Goal: Transaction & Acquisition: Purchase product/service

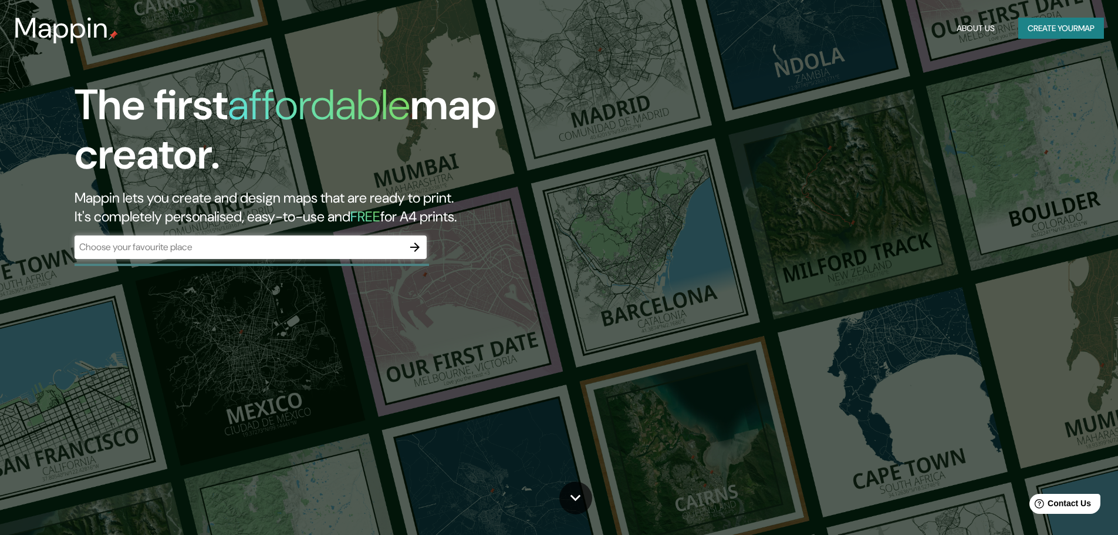
click at [341, 251] on input "text" at bounding box center [239, 247] width 329 height 14
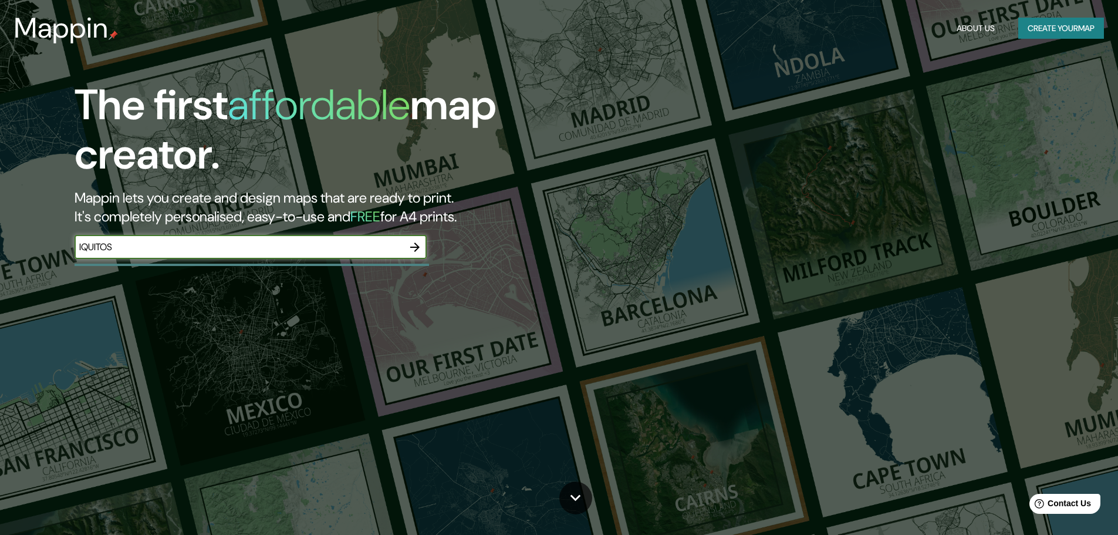
type input "IQUITOS"
click at [423, 242] on button "button" at bounding box center [414, 246] width 23 height 23
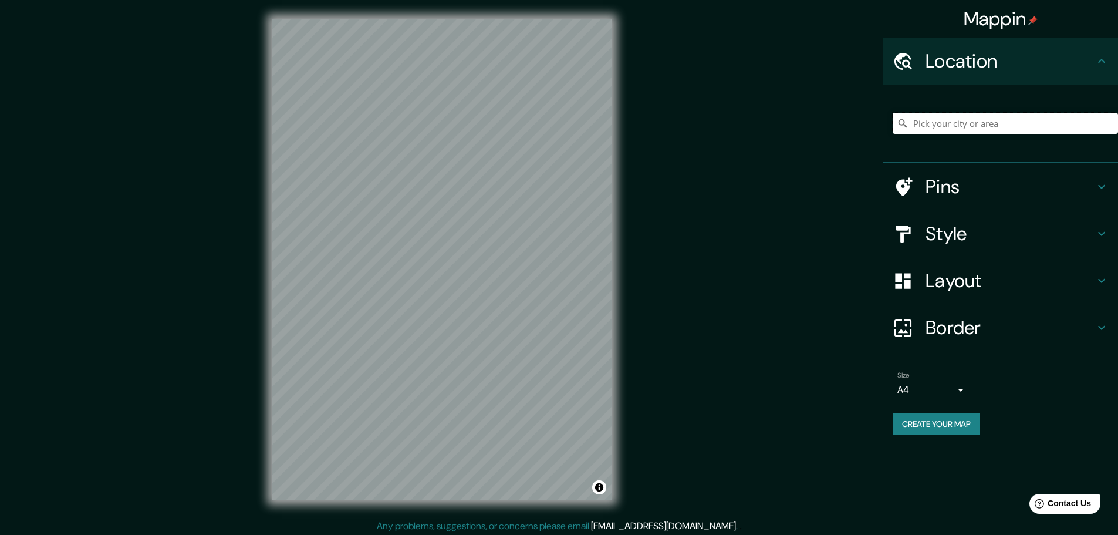
click at [1056, 124] on input "Pick your city or area" at bounding box center [1005, 123] width 225 height 21
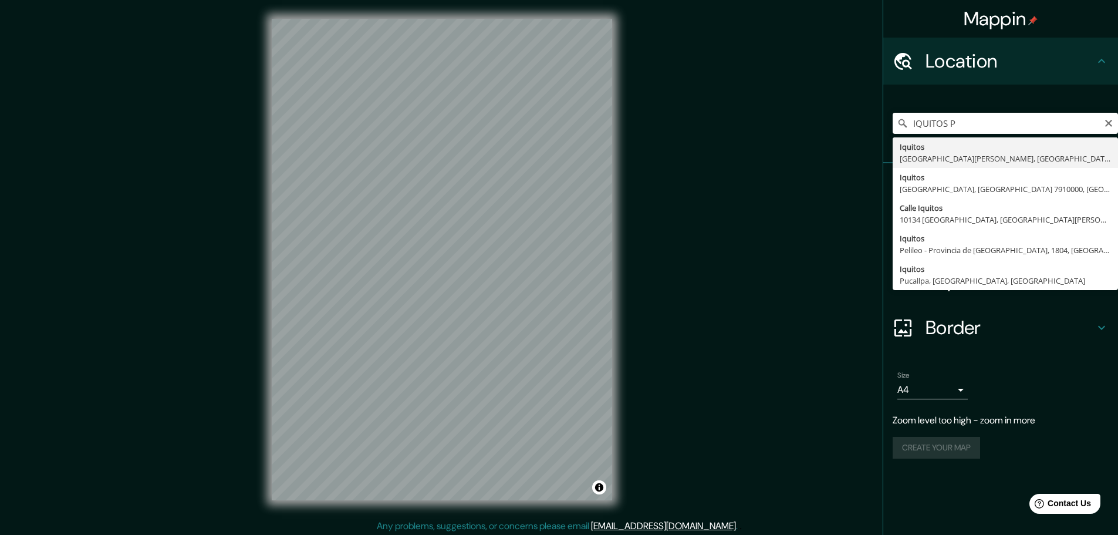
type input "Iquitos, [GEOGRAPHIC_DATA][PERSON_NAME], [GEOGRAPHIC_DATA]"
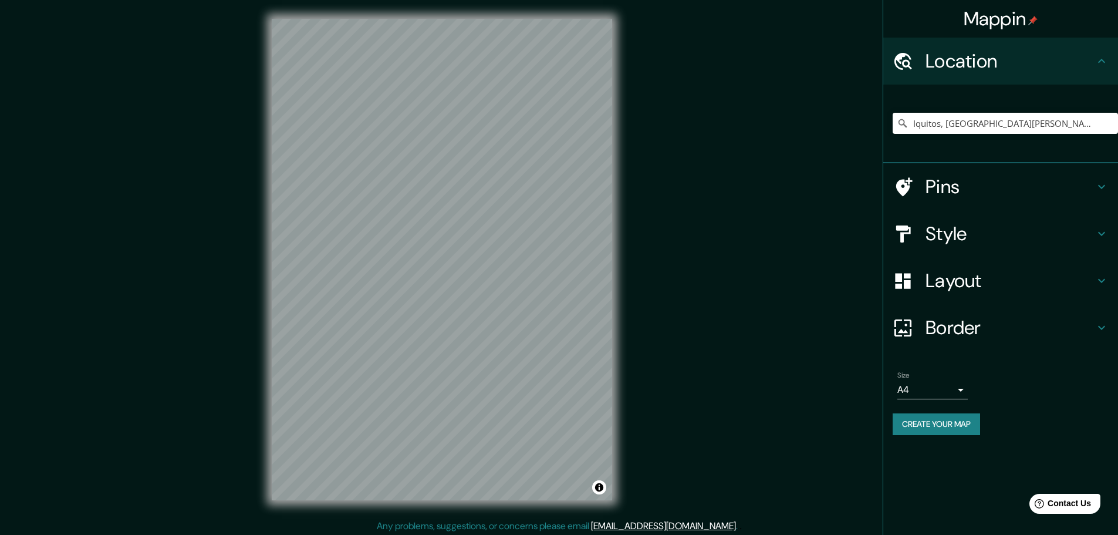
click at [982, 224] on h4 "Style" at bounding box center [1010, 233] width 169 height 23
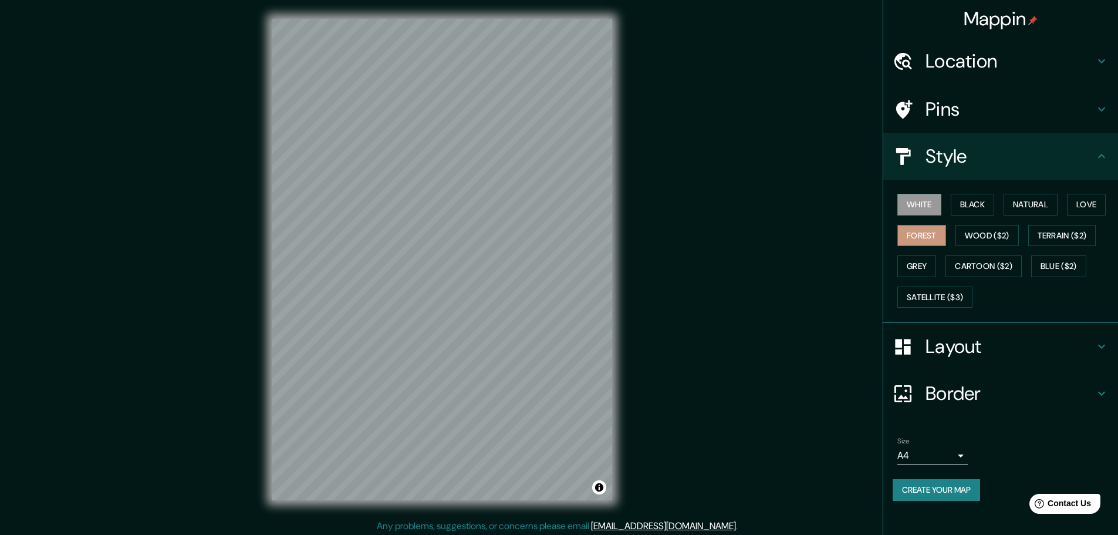
click at [929, 228] on button "Forest" at bounding box center [922, 236] width 49 height 22
click at [963, 235] on button "Wood ($2)" at bounding box center [987, 236] width 63 height 22
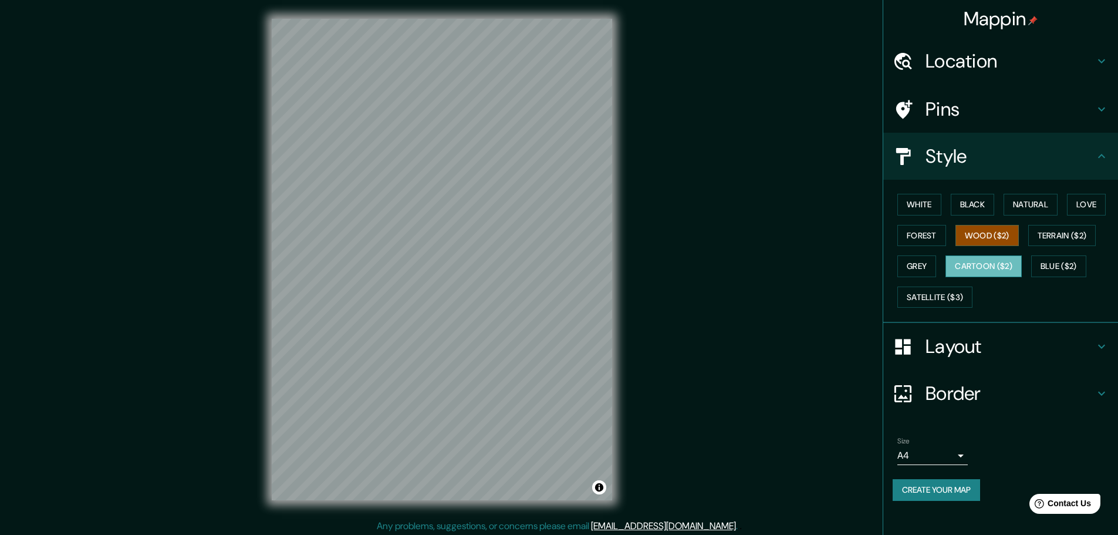
click at [992, 259] on button "Cartoon ($2)" at bounding box center [984, 266] width 76 height 22
click at [946, 295] on button "Satellite ($3)" at bounding box center [935, 297] width 75 height 22
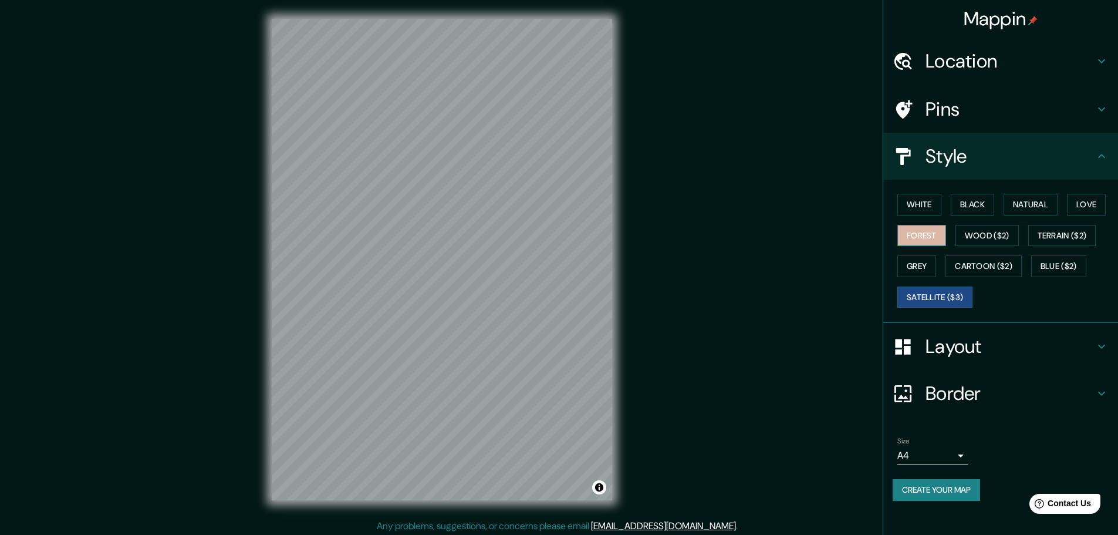
click at [904, 225] on button "Forest" at bounding box center [922, 236] width 49 height 22
click at [925, 263] on button "Grey" at bounding box center [917, 266] width 39 height 22
click at [986, 227] on button "Wood ($2)" at bounding box center [987, 236] width 63 height 22
click at [1034, 219] on div "White Black Natural Love Forest Wood ($2) Terrain ($2) Grey Cartoon ($2) Blue (…" at bounding box center [1005, 250] width 225 height 123
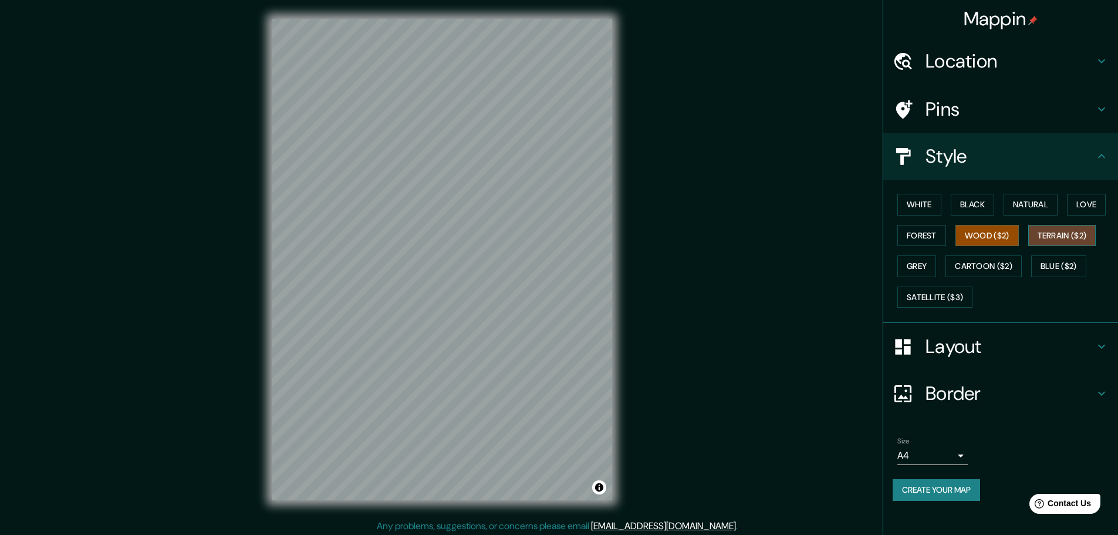
click at [1043, 238] on button "Terrain ($2)" at bounding box center [1063, 236] width 68 height 22
click at [1032, 264] on div "White Black Natural Love Forest Wood ($2) Terrain ($2) Grey Cartoon ($2) Blue (…" at bounding box center [1005, 250] width 225 height 123
click at [1044, 268] on button "Blue ($2)" at bounding box center [1059, 266] width 55 height 22
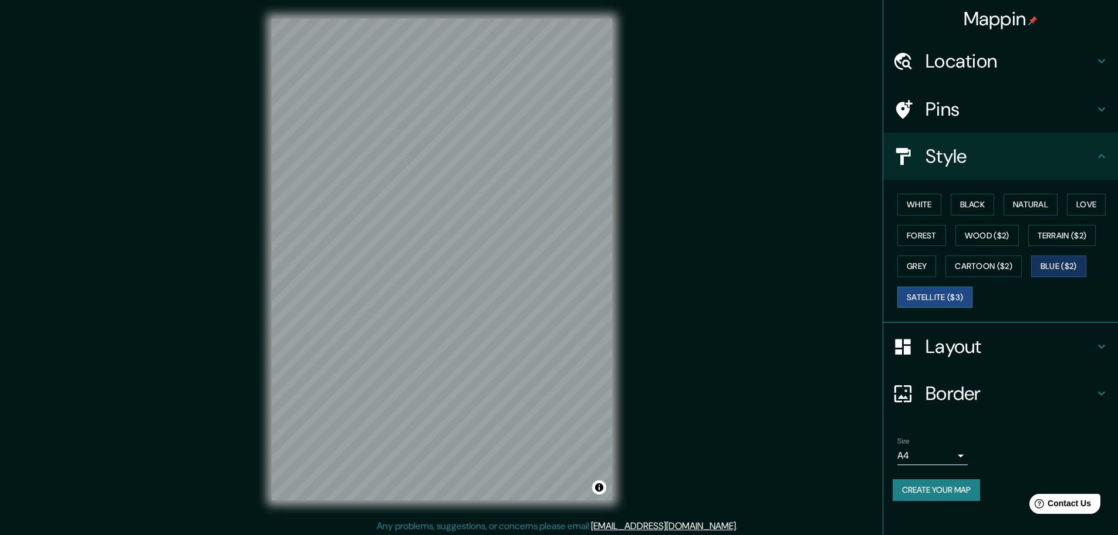
click at [946, 295] on button "Satellite ($3)" at bounding box center [935, 297] width 75 height 22
click at [938, 242] on button "Forest" at bounding box center [922, 236] width 49 height 22
click at [625, 91] on div "© Mapbox © OpenStreetMap Improve this map" at bounding box center [442, 259] width 378 height 519
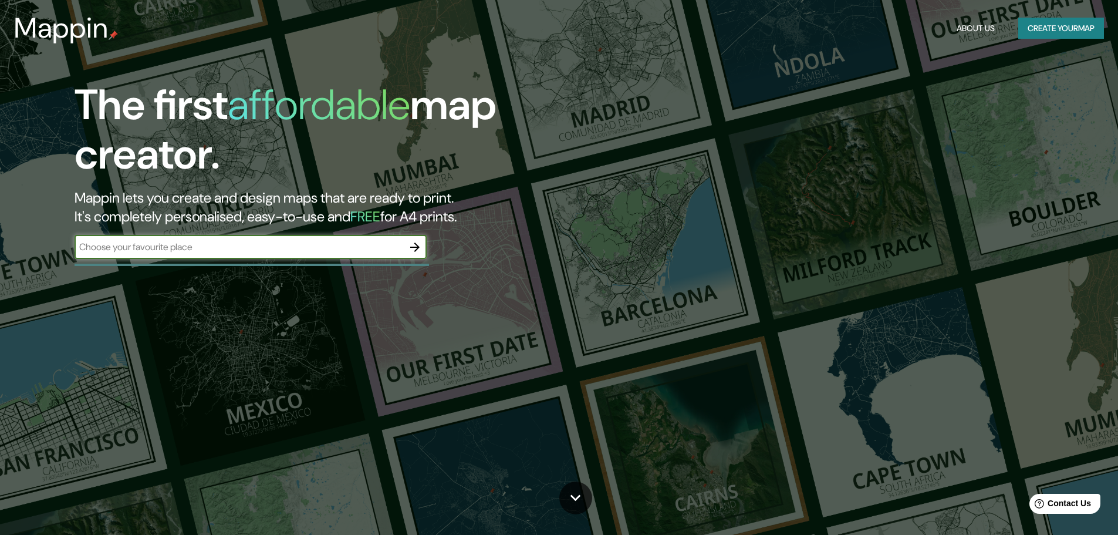
click at [237, 242] on input "text" at bounding box center [239, 247] width 329 height 14
type input "IQUITOS"
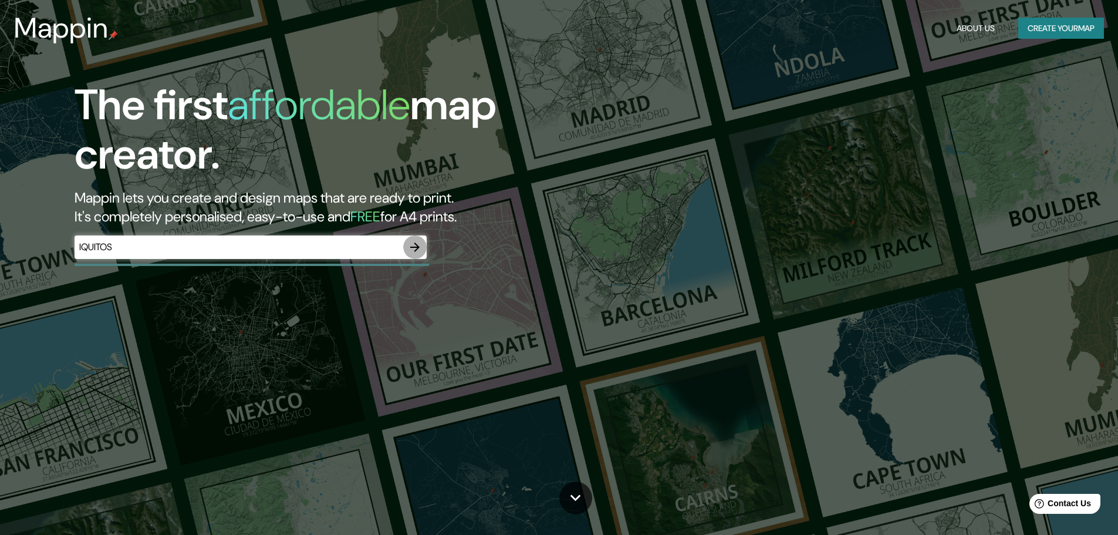
click at [412, 240] on icon "button" at bounding box center [415, 247] width 14 height 14
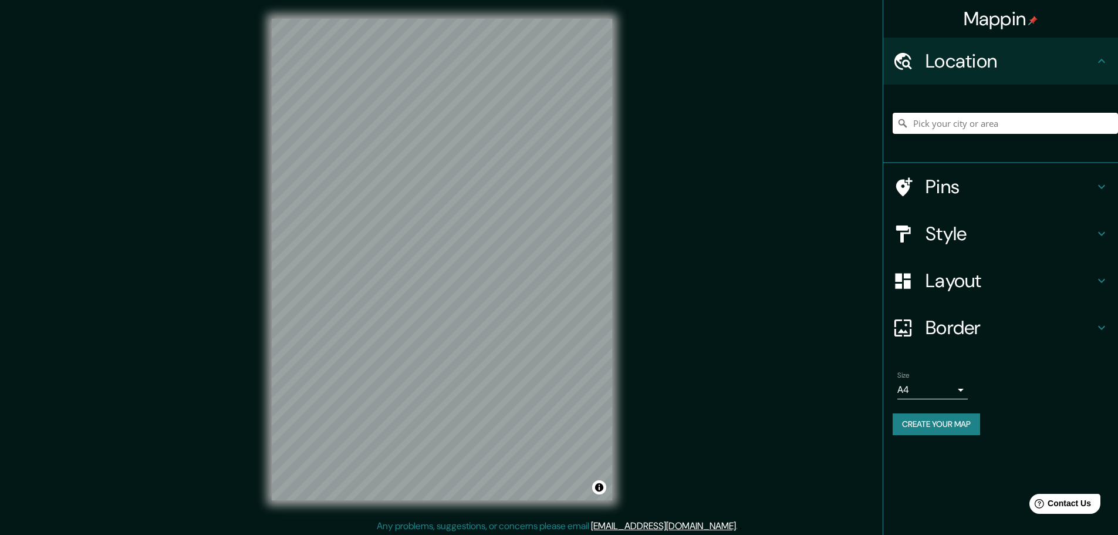
click at [960, 113] on input "Pick your city or area" at bounding box center [1005, 123] width 225 height 21
click at [977, 124] on input "IQUITOS" at bounding box center [1005, 123] width 225 height 21
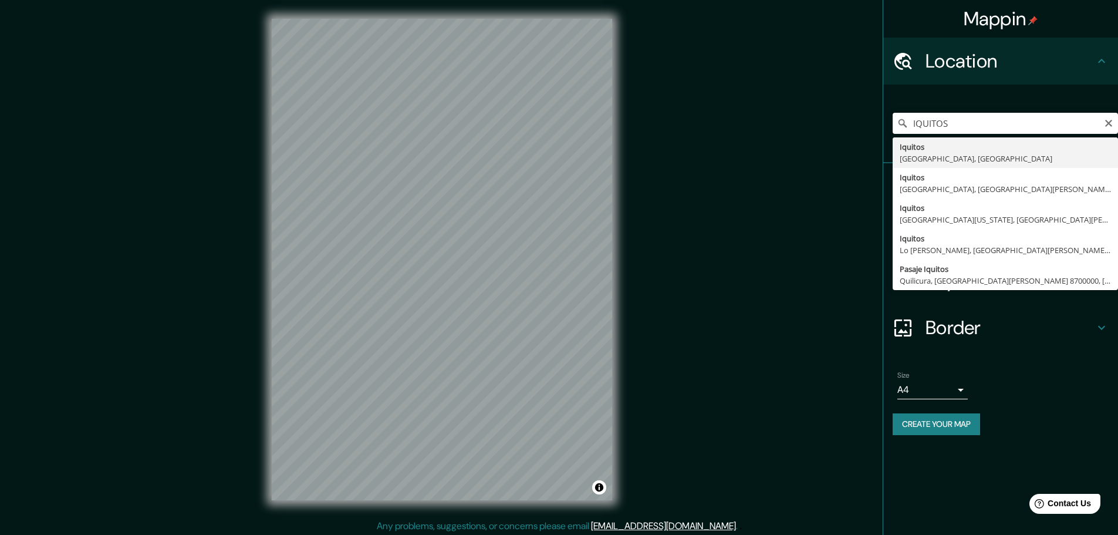
click at [977, 124] on input "IQUITOS" at bounding box center [1005, 123] width 225 height 21
type input "Iquitos, [GEOGRAPHIC_DATA][PERSON_NAME], [GEOGRAPHIC_DATA]"
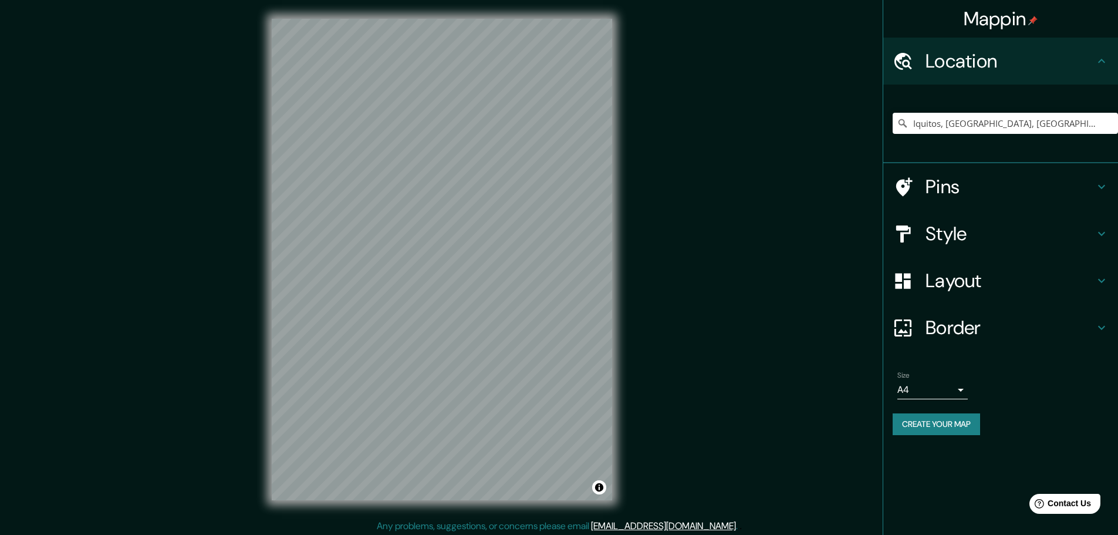
scroll to position [3, 0]
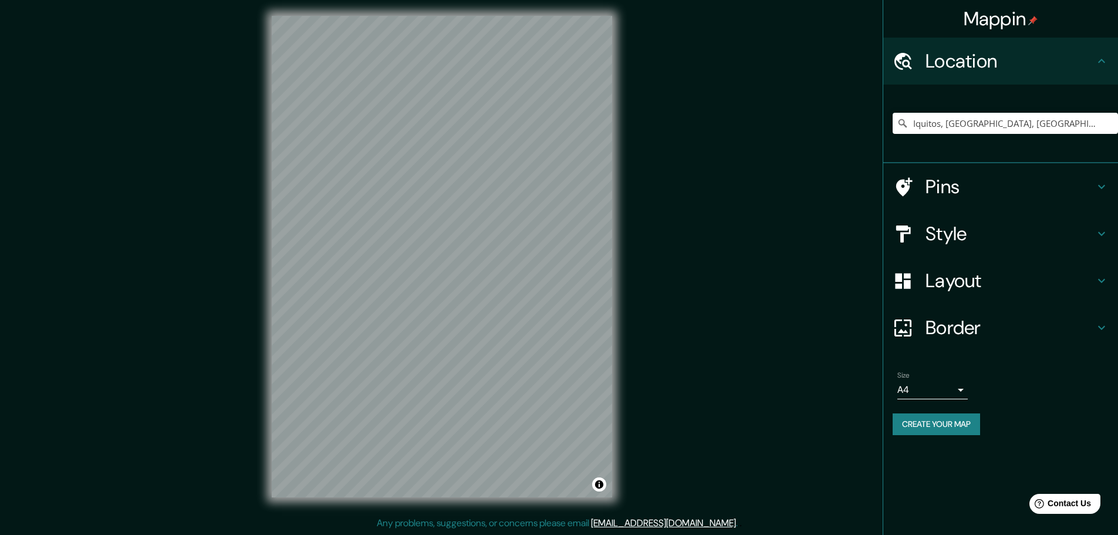
click at [970, 193] on h4 "Pins" at bounding box center [1010, 186] width 169 height 23
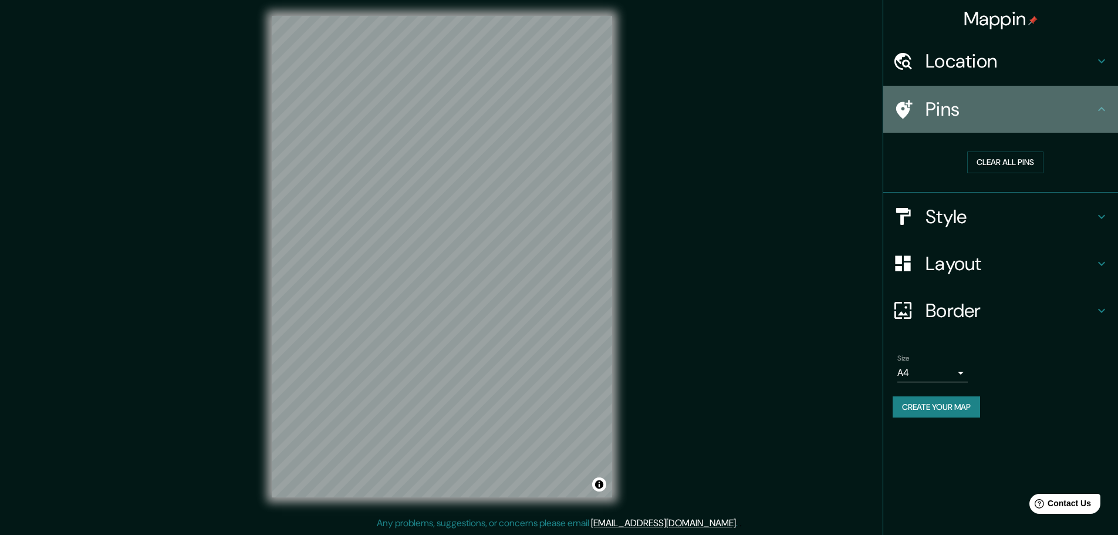
click at [1026, 99] on h4 "Pins" at bounding box center [1010, 108] width 169 height 23
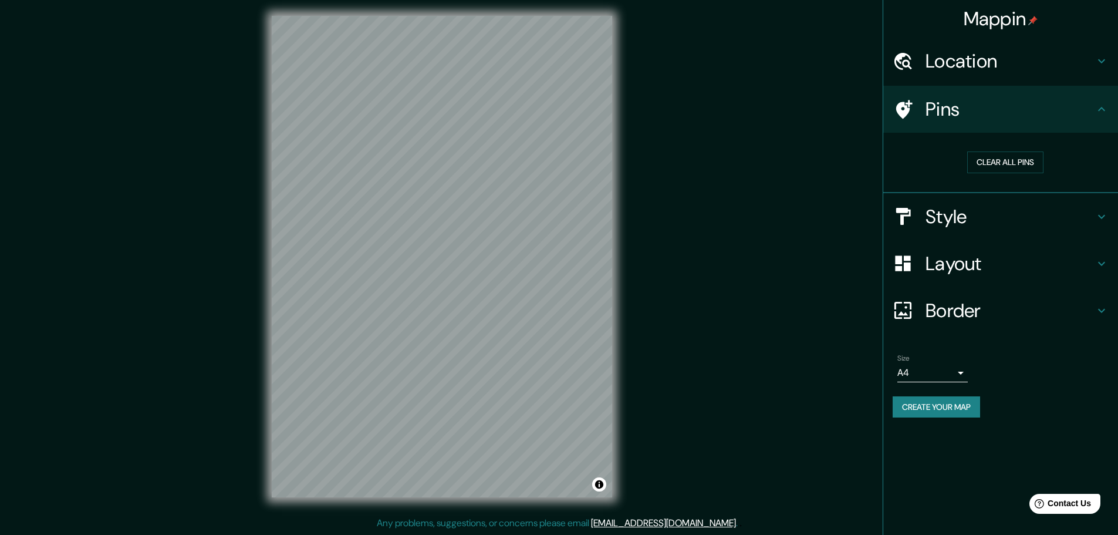
click at [969, 214] on h4 "Style" at bounding box center [1010, 216] width 169 height 23
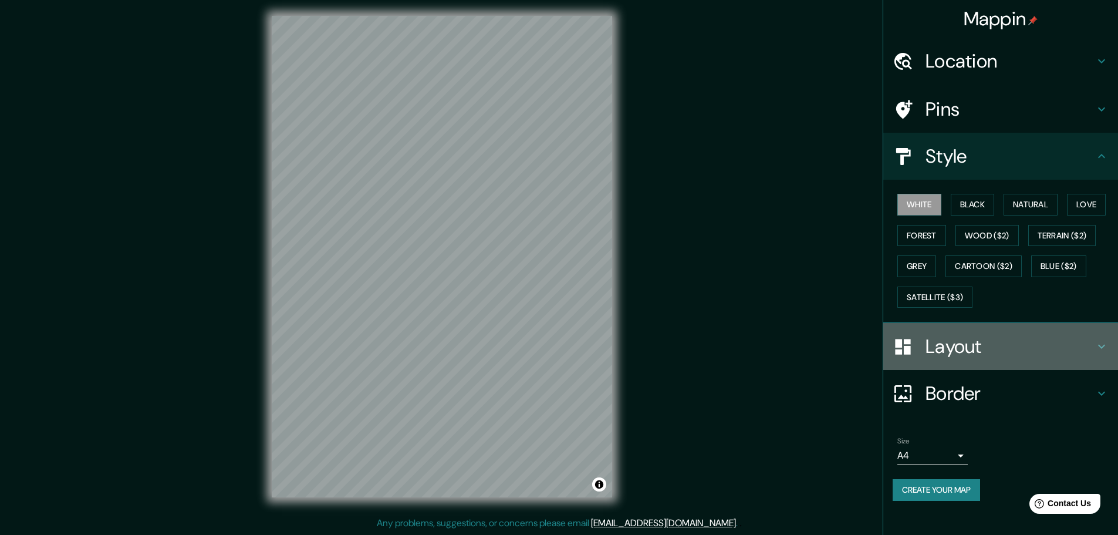
click at [965, 342] on h4 "Layout" at bounding box center [1010, 346] width 169 height 23
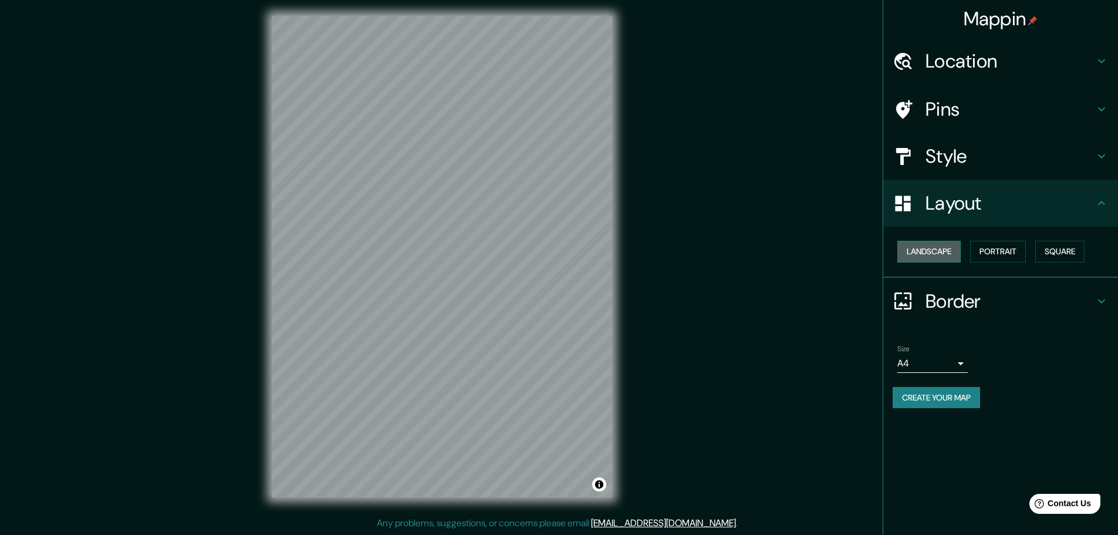
click at [946, 248] on button "Landscape" at bounding box center [929, 252] width 63 height 22
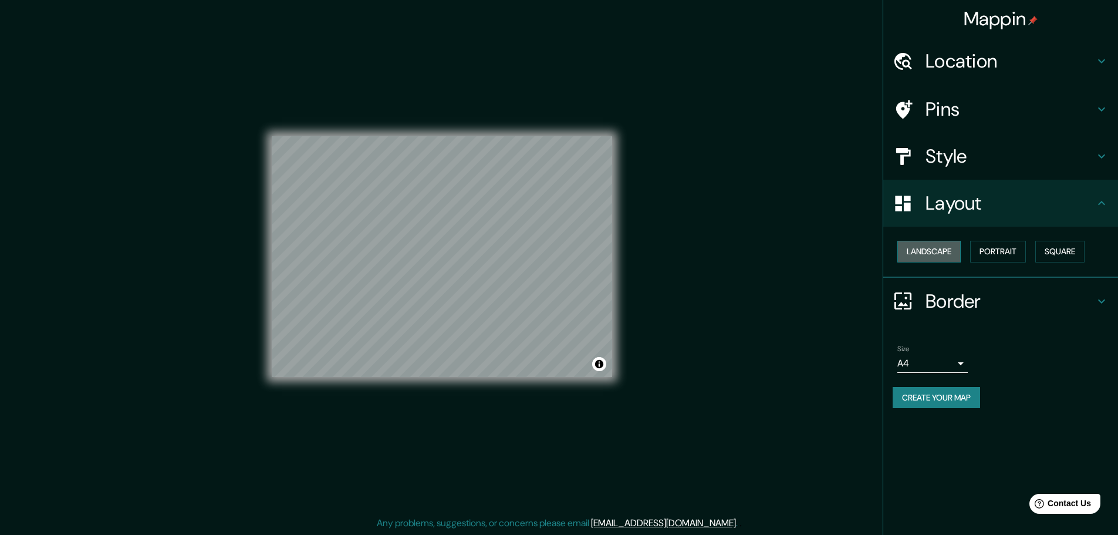
click at [946, 248] on button "Landscape" at bounding box center [929, 252] width 63 height 22
click at [1046, 240] on div "Landscape Portrait Square" at bounding box center [1005, 251] width 225 height 31
click at [1023, 250] on button "Portrait" at bounding box center [998, 252] width 56 height 22
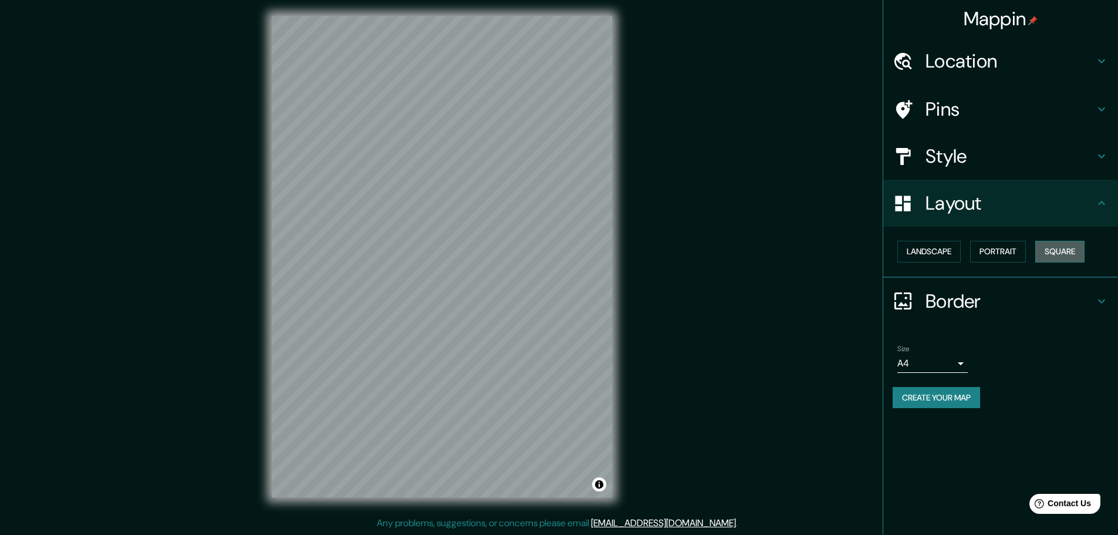
click at [1072, 255] on button "Square" at bounding box center [1060, 252] width 49 height 22
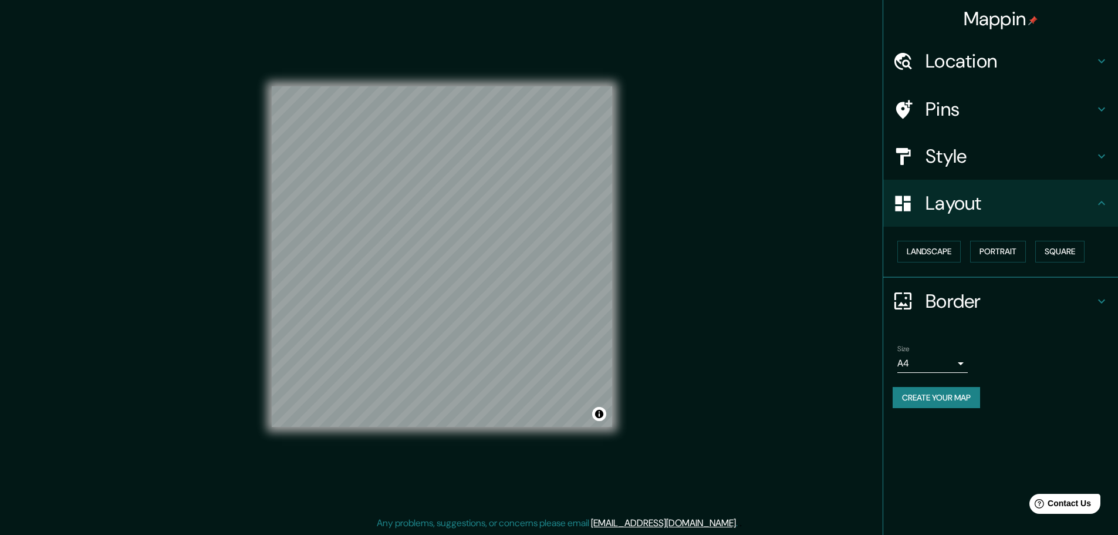
click at [1036, 247] on div "Landscape Portrait Square" at bounding box center [1005, 251] width 225 height 31
click at [1023, 251] on button "Portrait" at bounding box center [998, 252] width 56 height 22
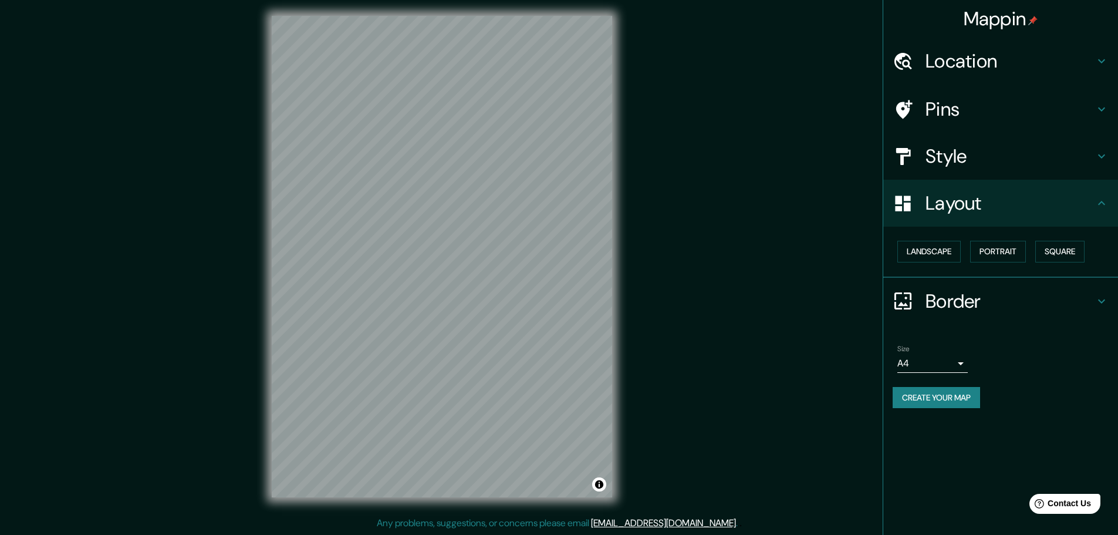
click at [963, 307] on h4 "Border" at bounding box center [1010, 300] width 169 height 23
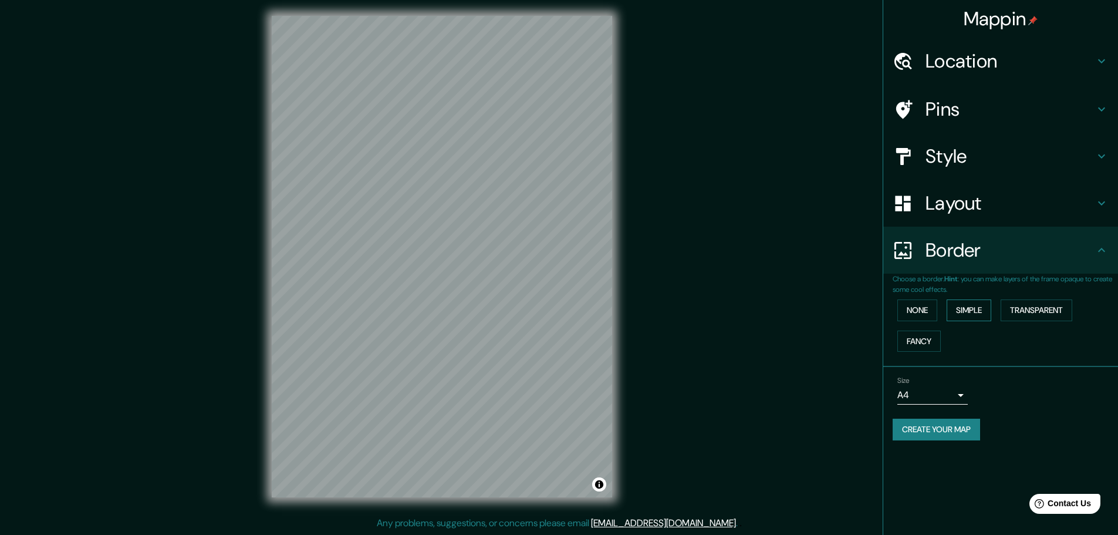
click at [967, 310] on button "Simple" at bounding box center [969, 310] width 45 height 22
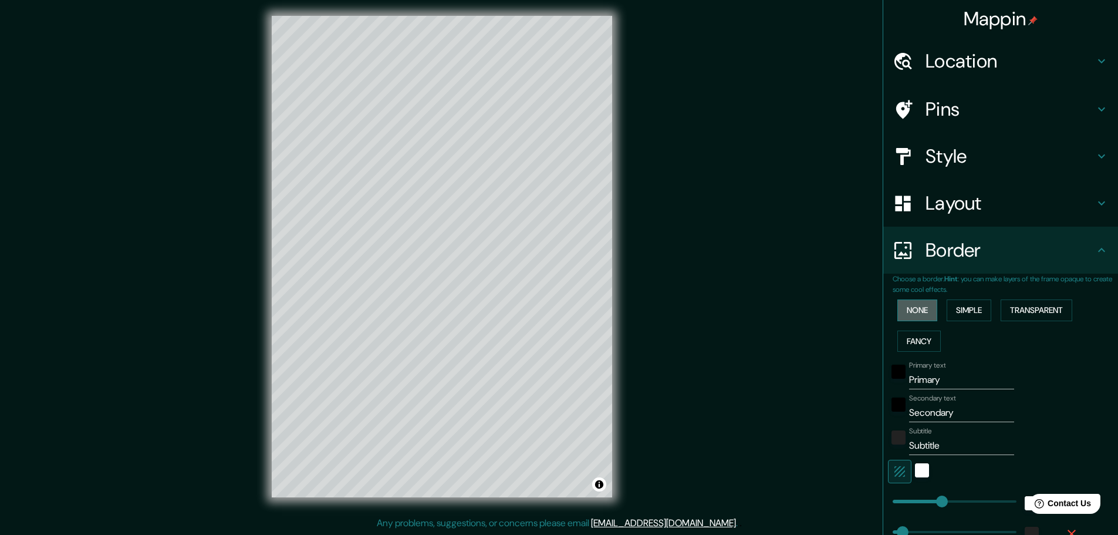
click at [898, 304] on button "None" at bounding box center [918, 310] width 40 height 22
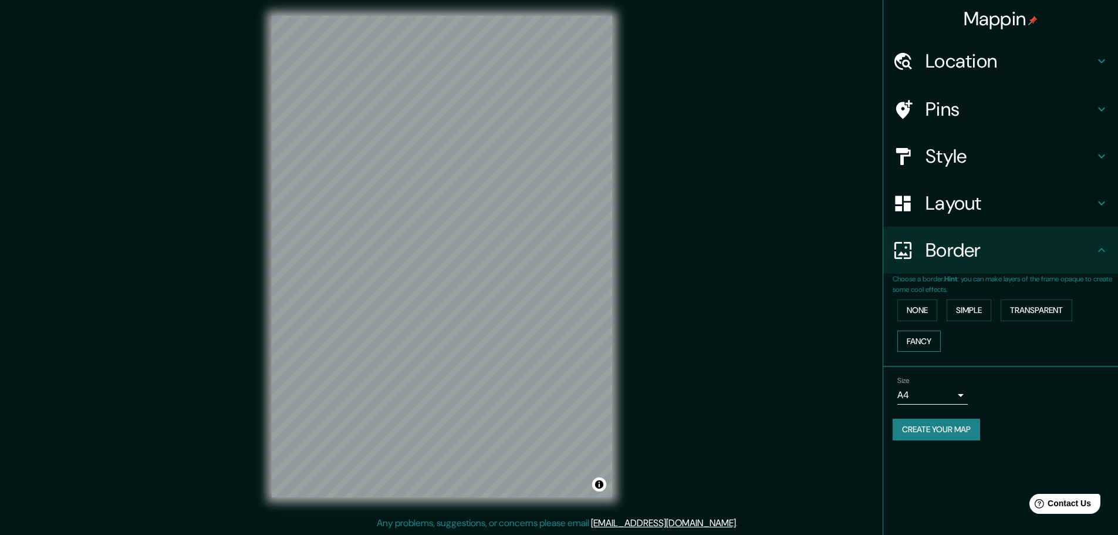
click at [912, 344] on button "Fancy" at bounding box center [919, 342] width 43 height 22
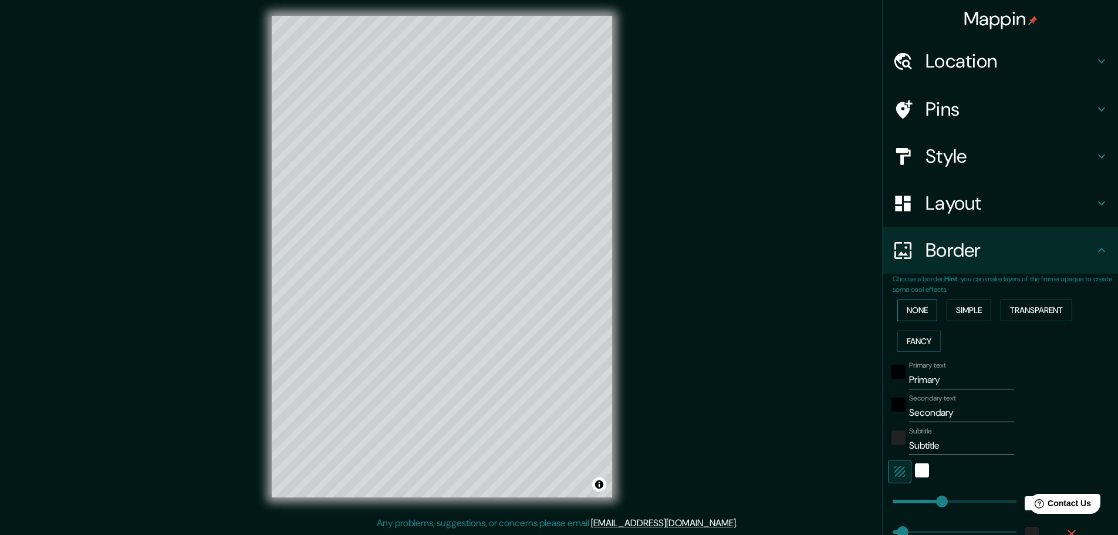
click at [909, 317] on button "None" at bounding box center [918, 310] width 40 height 22
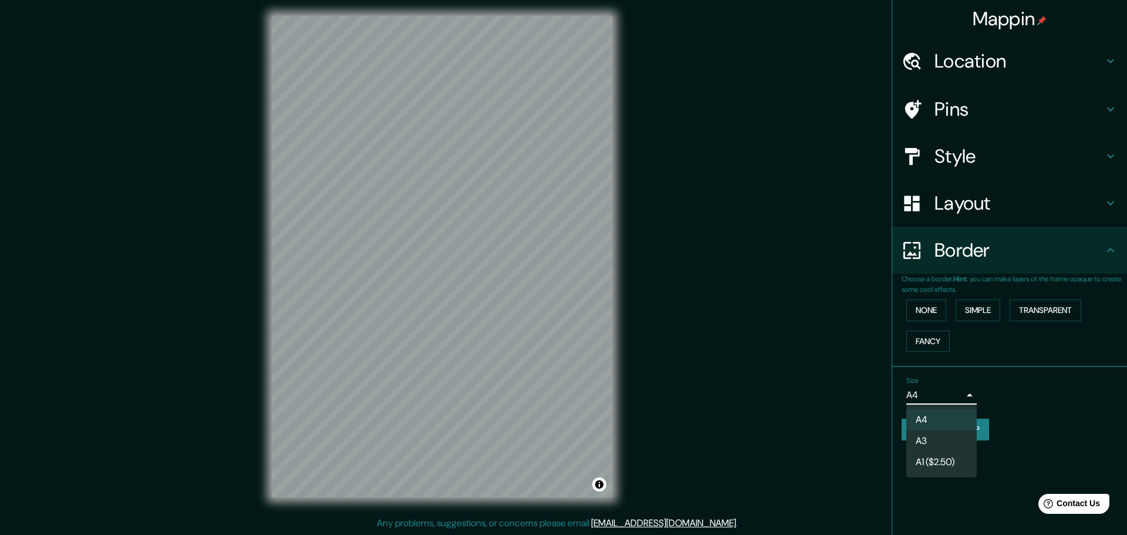
click at [936, 390] on body "Mappin Location Iquitos, Departamento de Loreto, Perú Pins Style Layout Border …" at bounding box center [563, 264] width 1127 height 535
click at [952, 440] on li "A3" at bounding box center [941, 440] width 70 height 21
type input "a4"
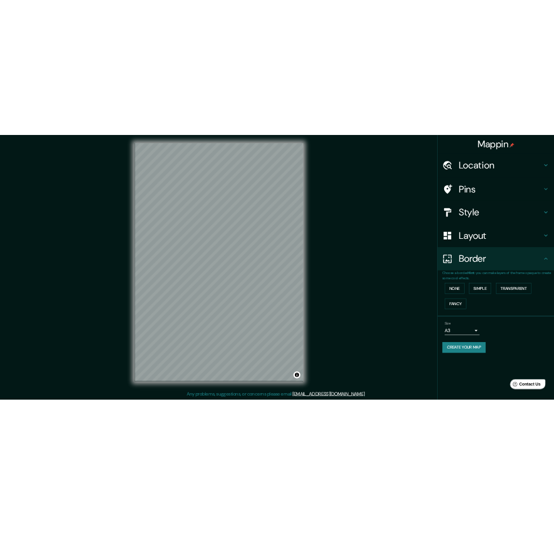
scroll to position [0, 0]
